Goal: Use online tool/utility: Use online tool/utility

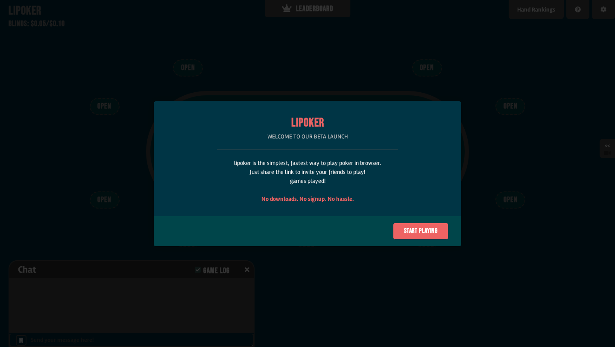
scroll to position [43, 0]
click at [416, 229] on button "Start playing" at bounding box center [421, 231] width 56 height 17
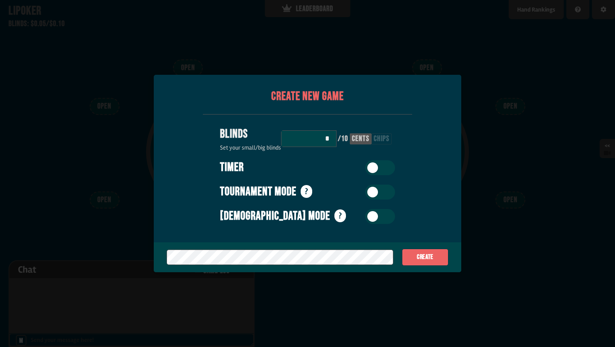
click at [324, 136] on input "*" at bounding box center [309, 138] width 56 height 17
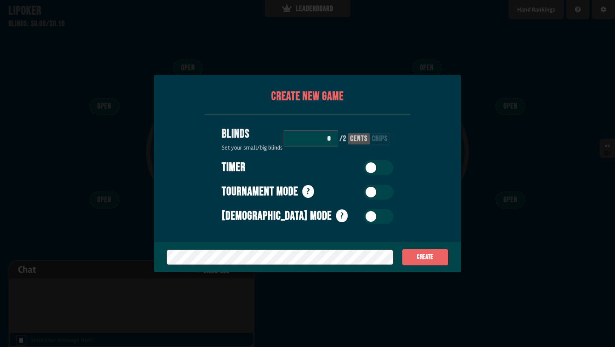
type input "*"
click at [381, 138] on div "chips" at bounding box center [380, 139] width 16 height 8
click at [418, 250] on button "Create" at bounding box center [425, 257] width 47 height 17
